Goal: Transaction & Acquisition: Obtain resource

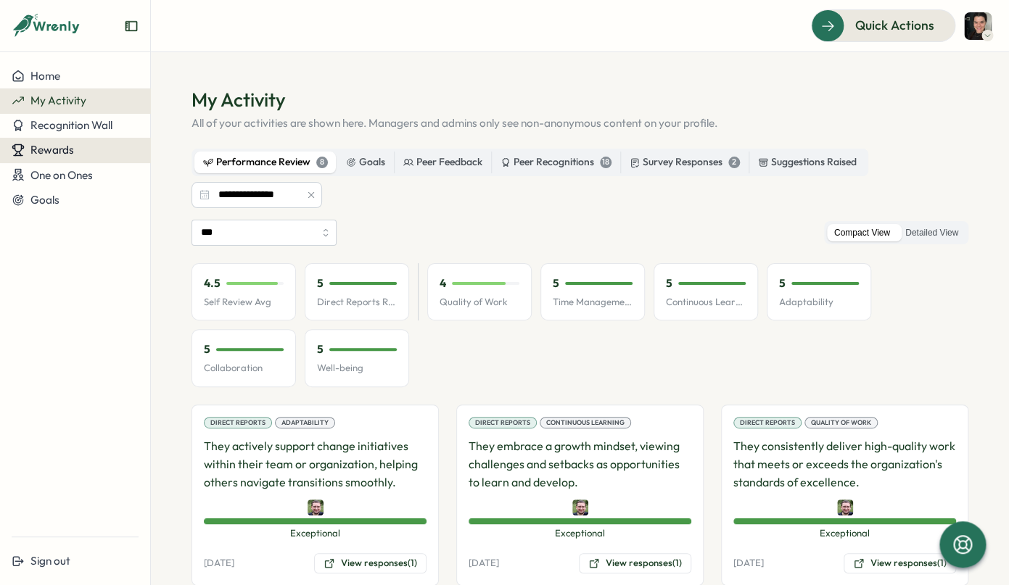
click at [82, 152] on div "Rewards" at bounding box center [75, 150] width 127 height 13
click at [192, 150] on div "Redeem Rewards" at bounding box center [197, 150] width 86 height 16
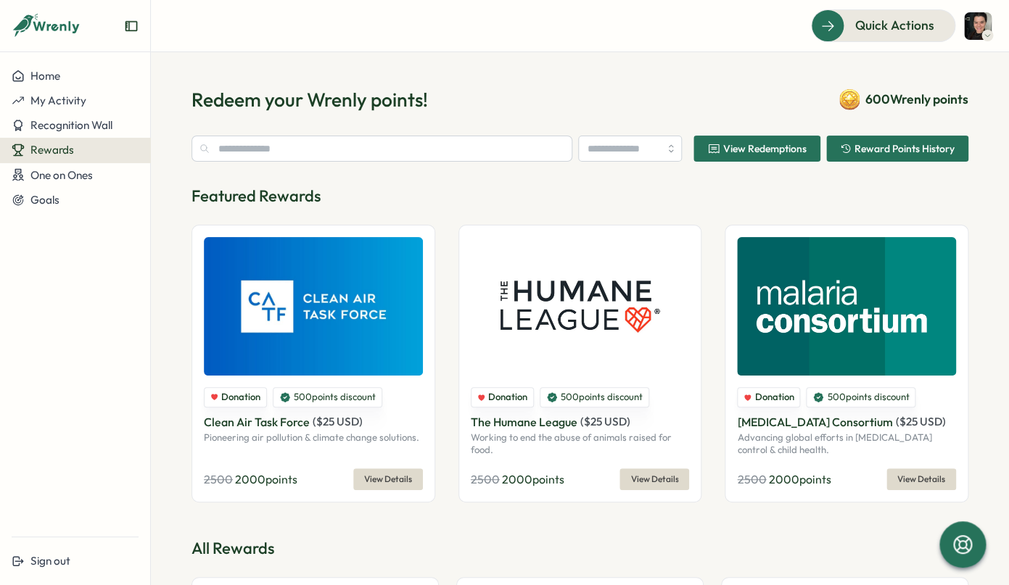
type input "**********"
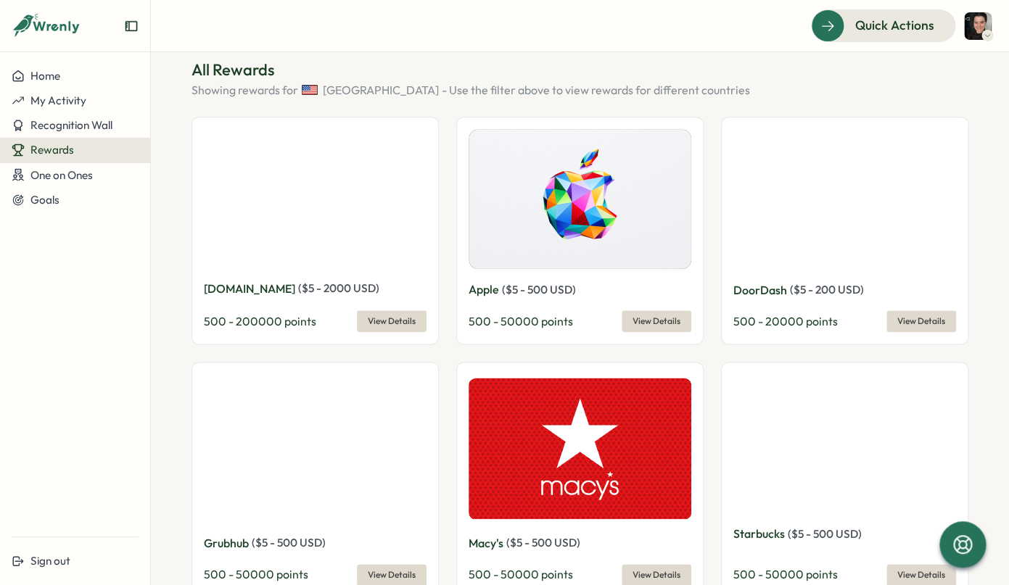
scroll to position [480, 0]
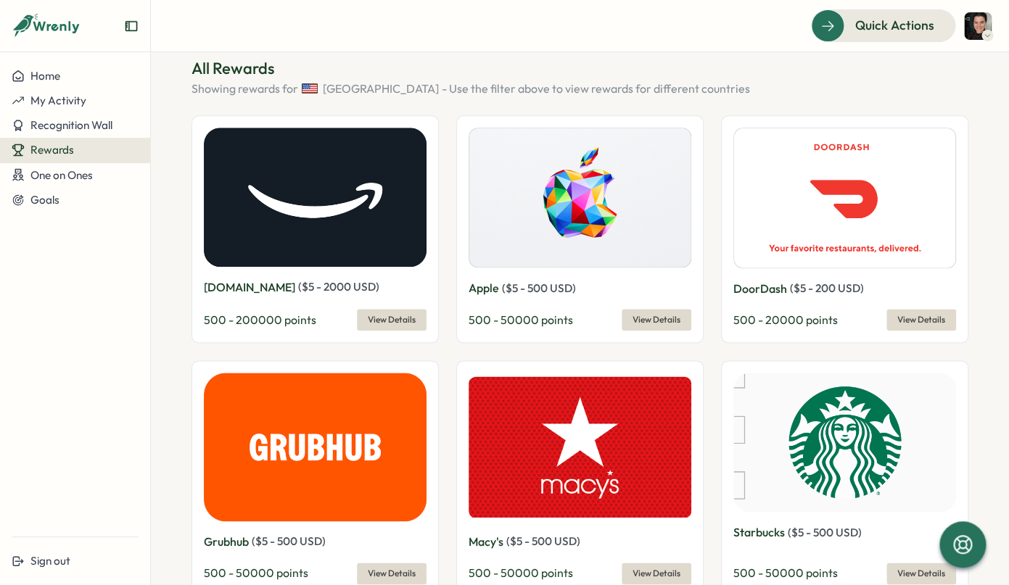
click at [932, 322] on span "View Details" at bounding box center [921, 320] width 48 height 20
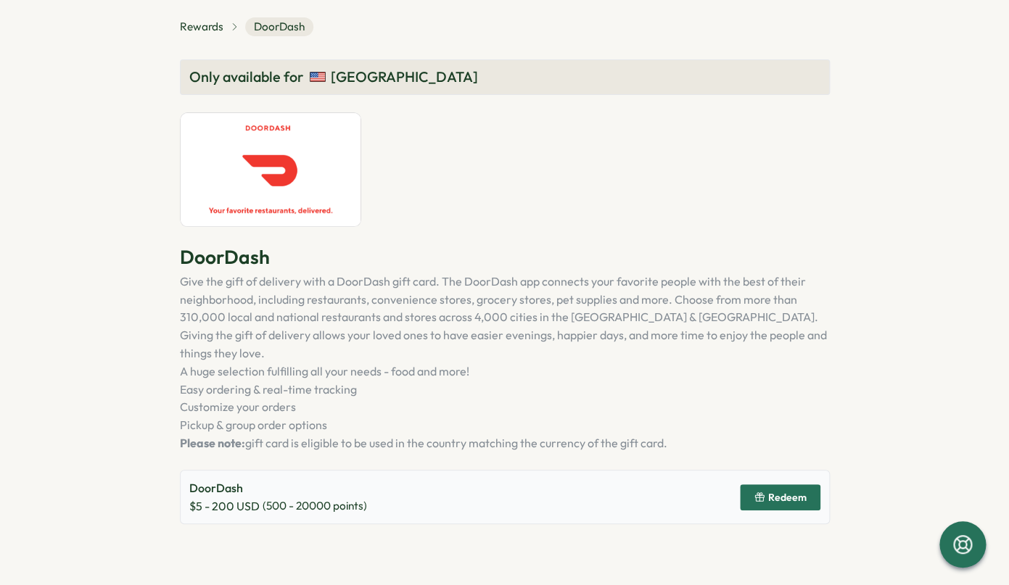
click at [781, 492] on span "Redeem" at bounding box center [787, 497] width 38 height 10
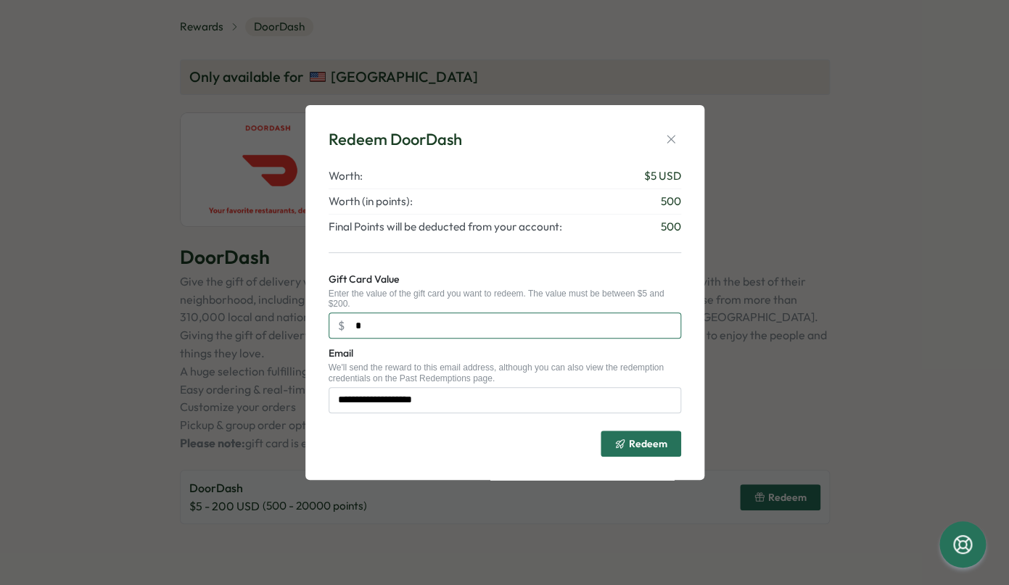
click at [521, 321] on input "*" at bounding box center [505, 326] width 352 height 26
click at [668, 138] on icon "button" at bounding box center [671, 139] width 15 height 15
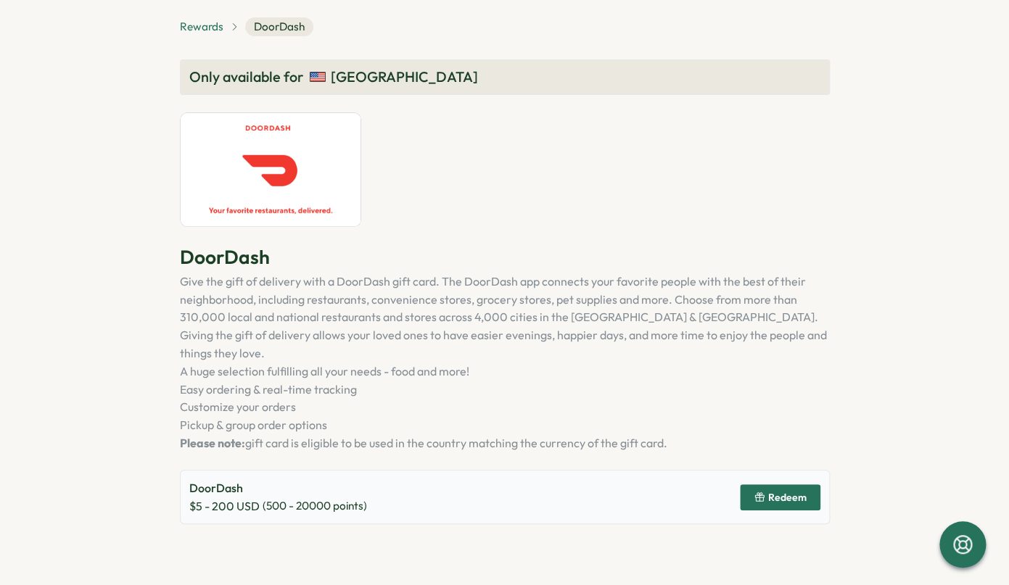
click at [190, 28] on span "Rewards" at bounding box center [202, 27] width 44 height 16
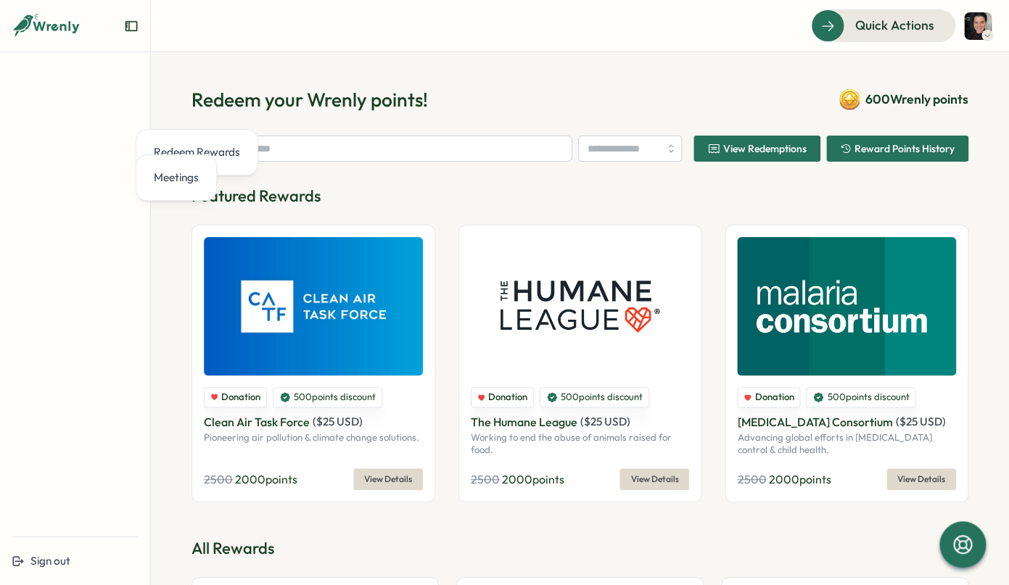
type input "**********"
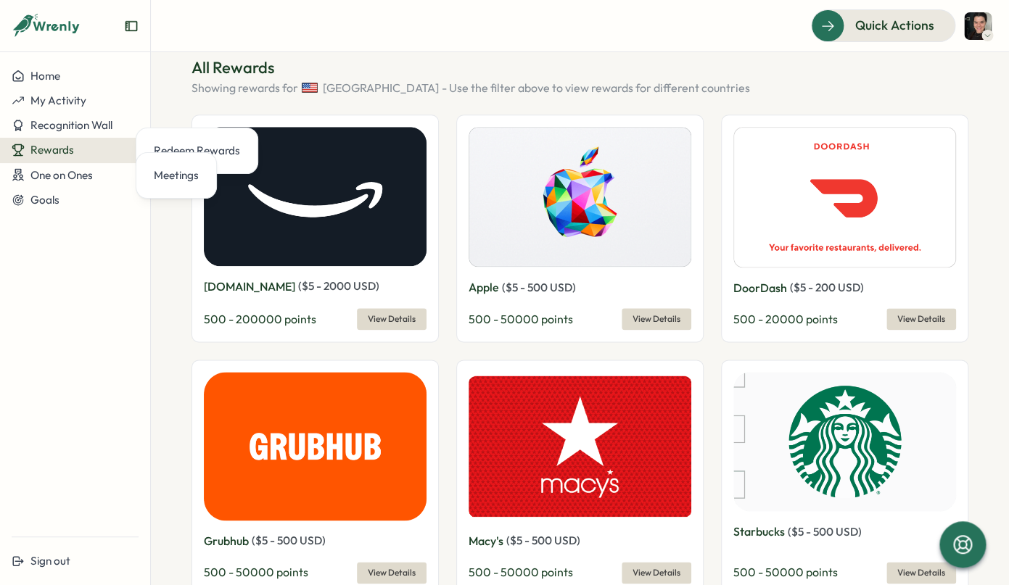
scroll to position [485, 0]
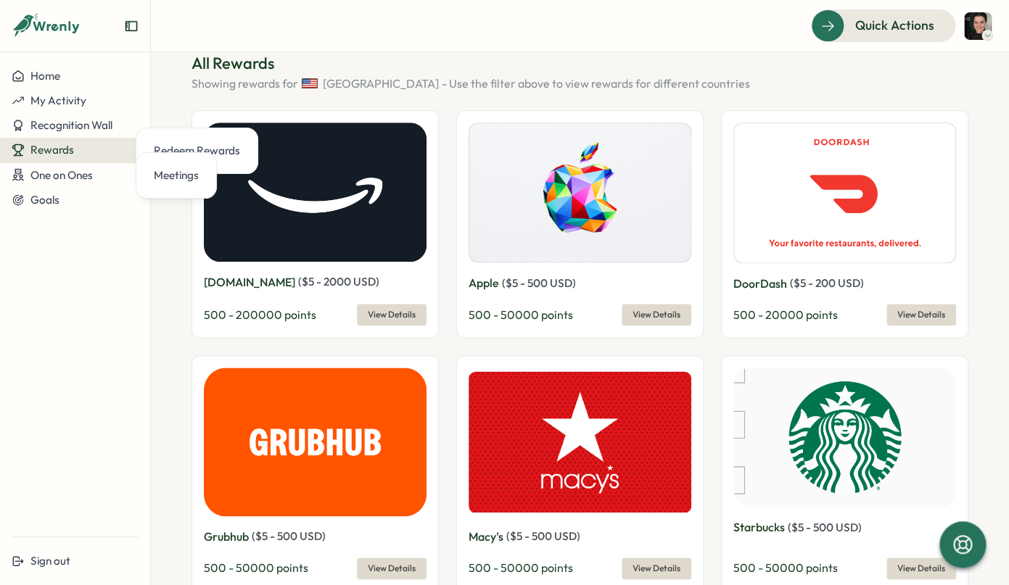
click at [926, 312] on span "View Details" at bounding box center [921, 315] width 48 height 20
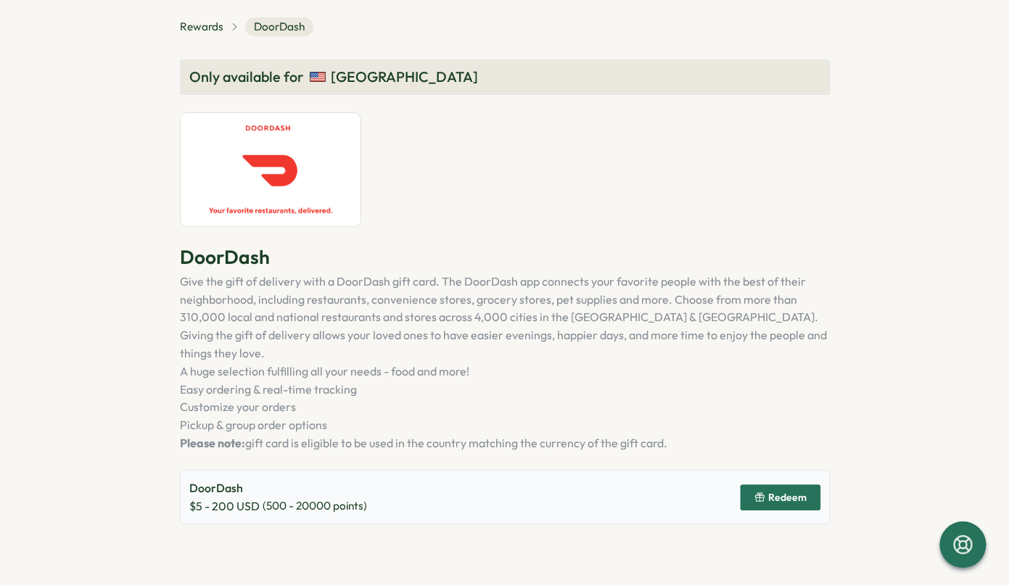
click at [785, 492] on span "Redeem" at bounding box center [787, 497] width 38 height 10
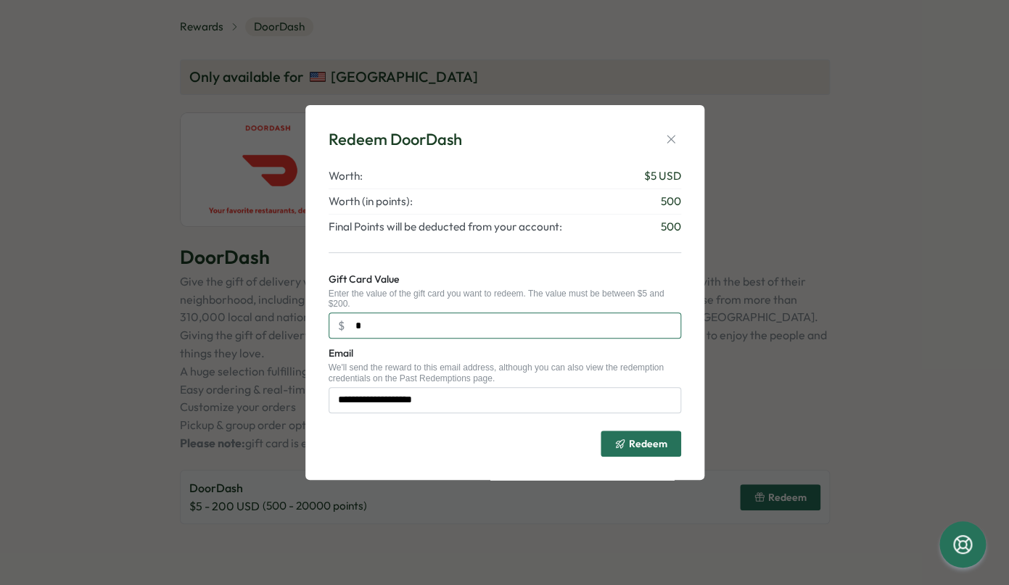
click at [490, 315] on input "*" at bounding box center [505, 326] width 352 height 26
type input "*"
click at [630, 436] on span "Redeem" at bounding box center [640, 444] width 53 height 25
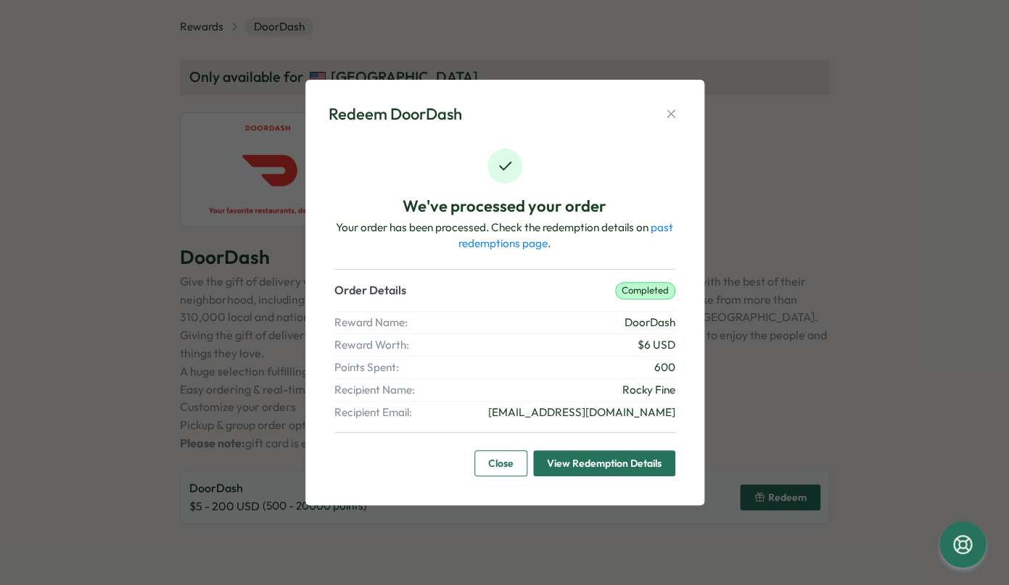
click at [606, 463] on span "View Redemption Details" at bounding box center [604, 463] width 115 height 25
